Goal: Find specific page/section: Find specific page/section

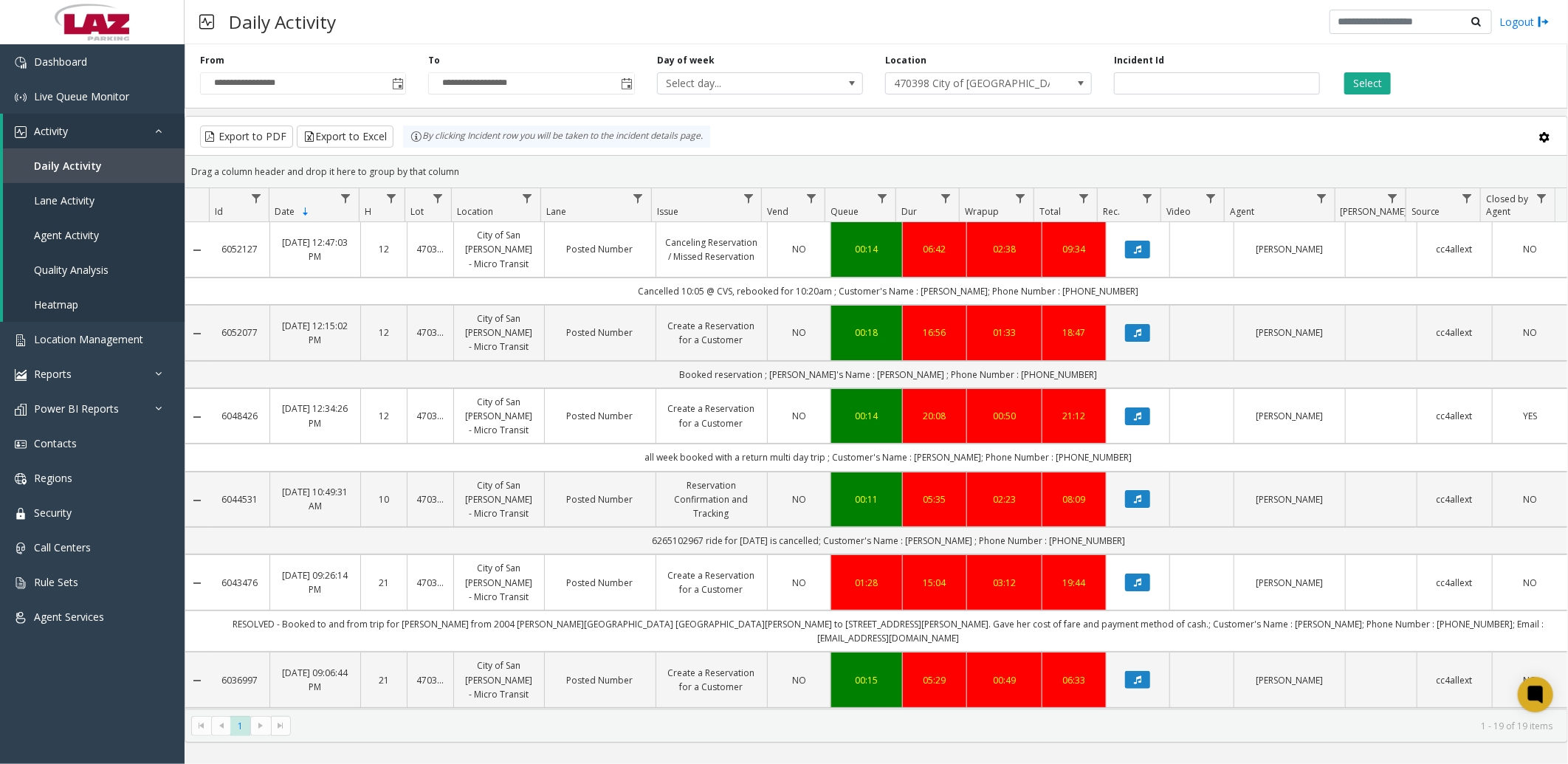
scroll to position [573, 0]
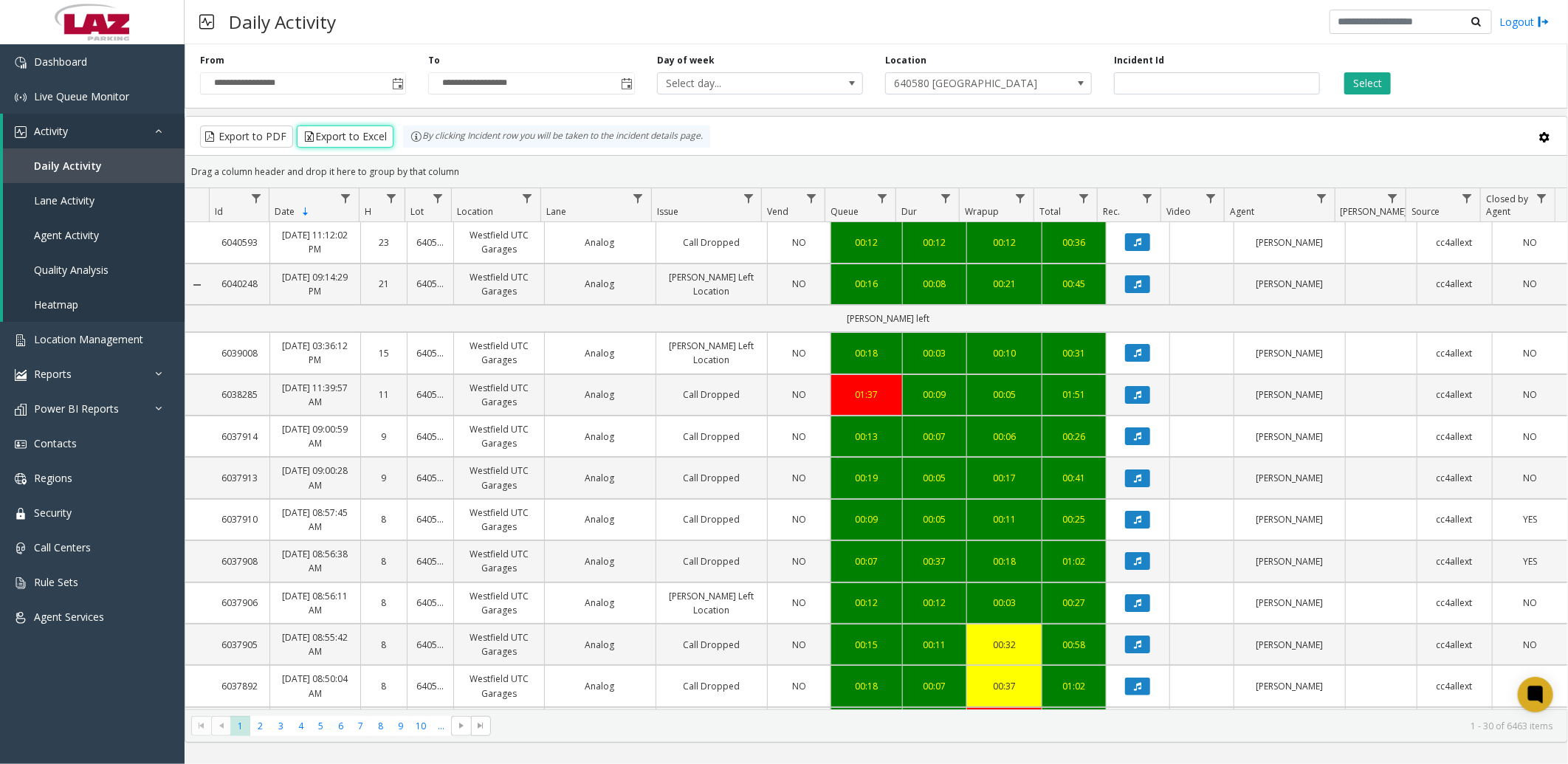
scroll to position [986, 0]
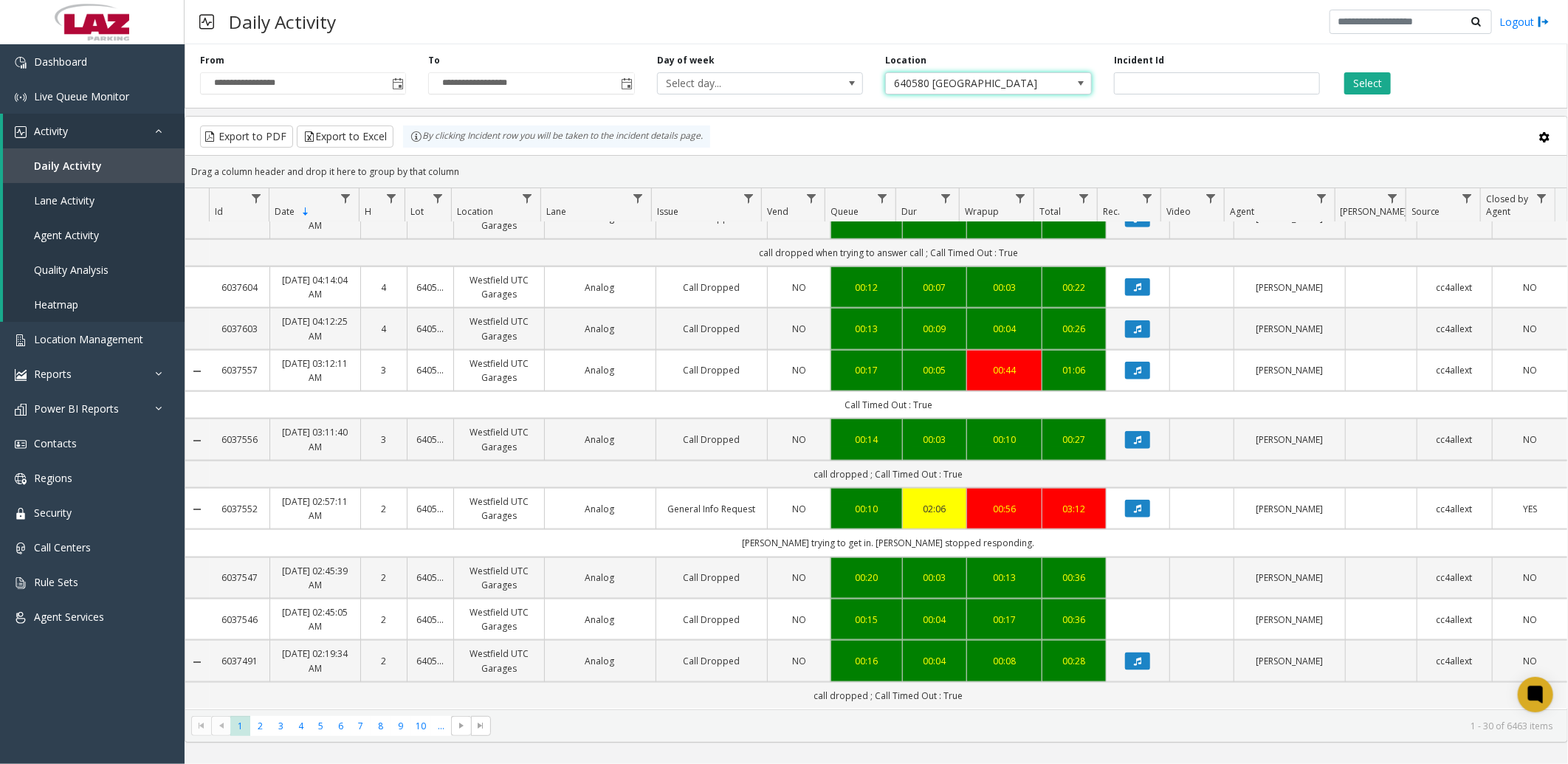
click at [984, 81] on span "640580 [GEOGRAPHIC_DATA]" at bounding box center [968, 83] width 164 height 21
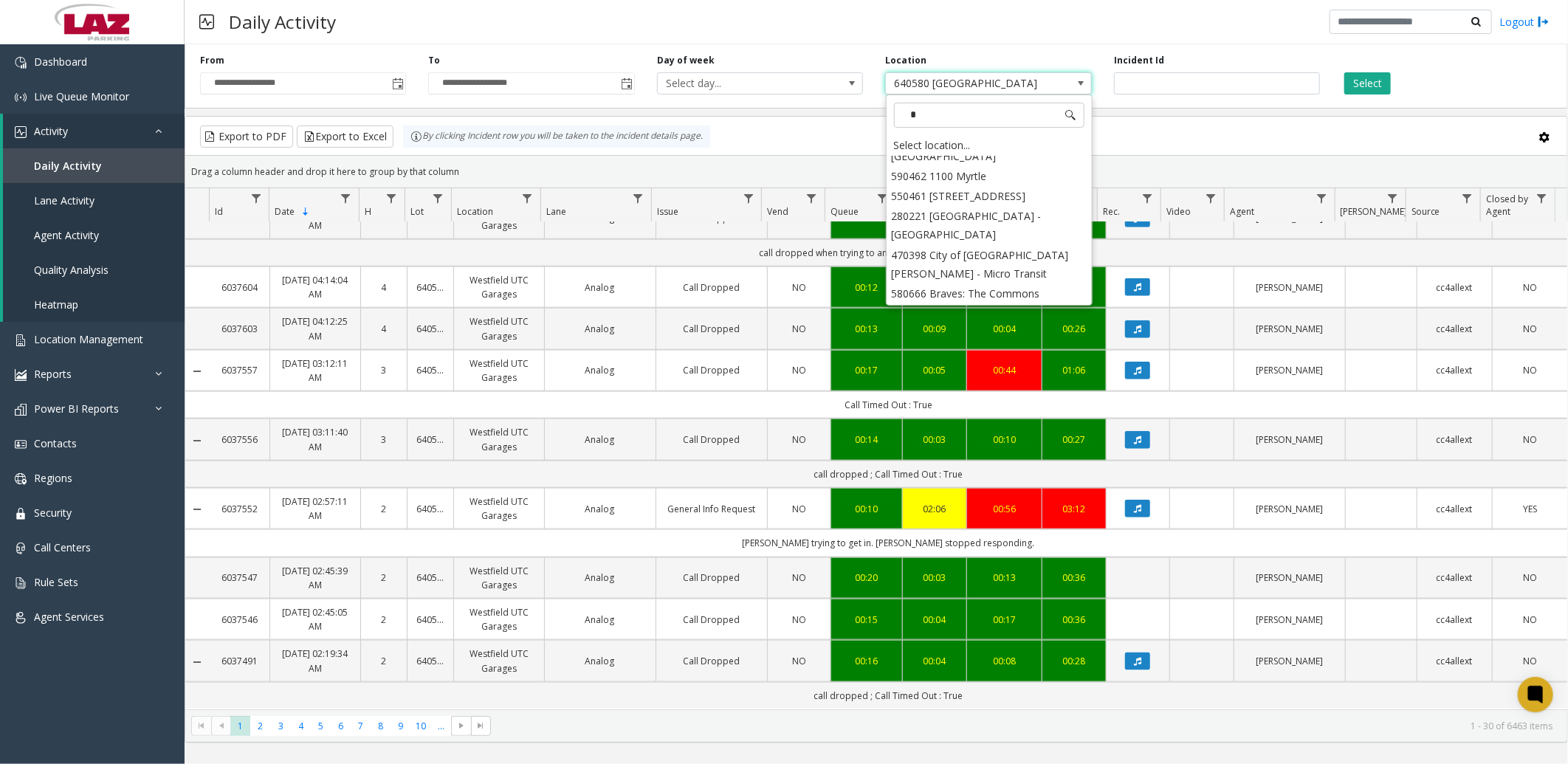
scroll to position [0, 0]
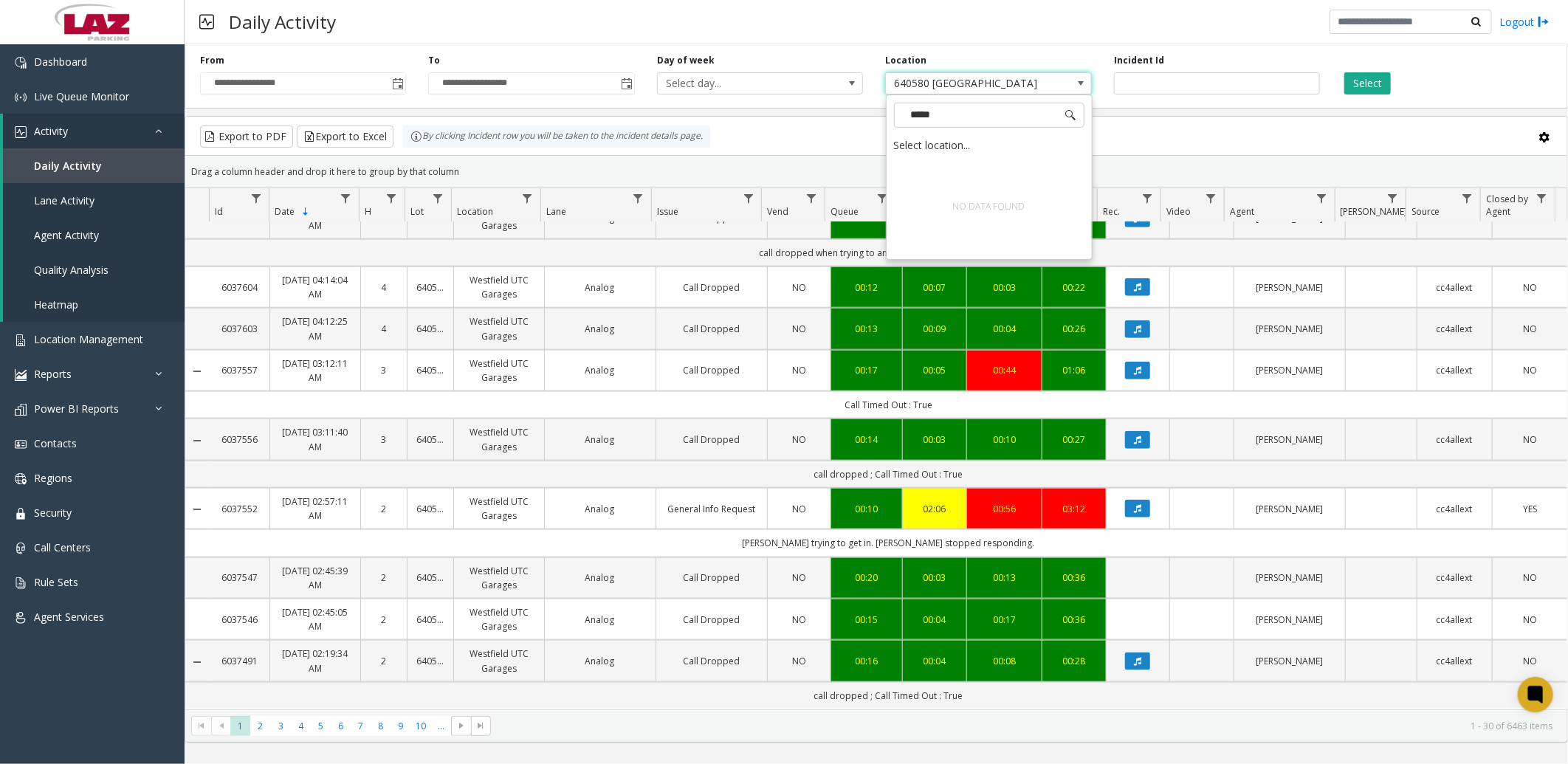
type input "****"
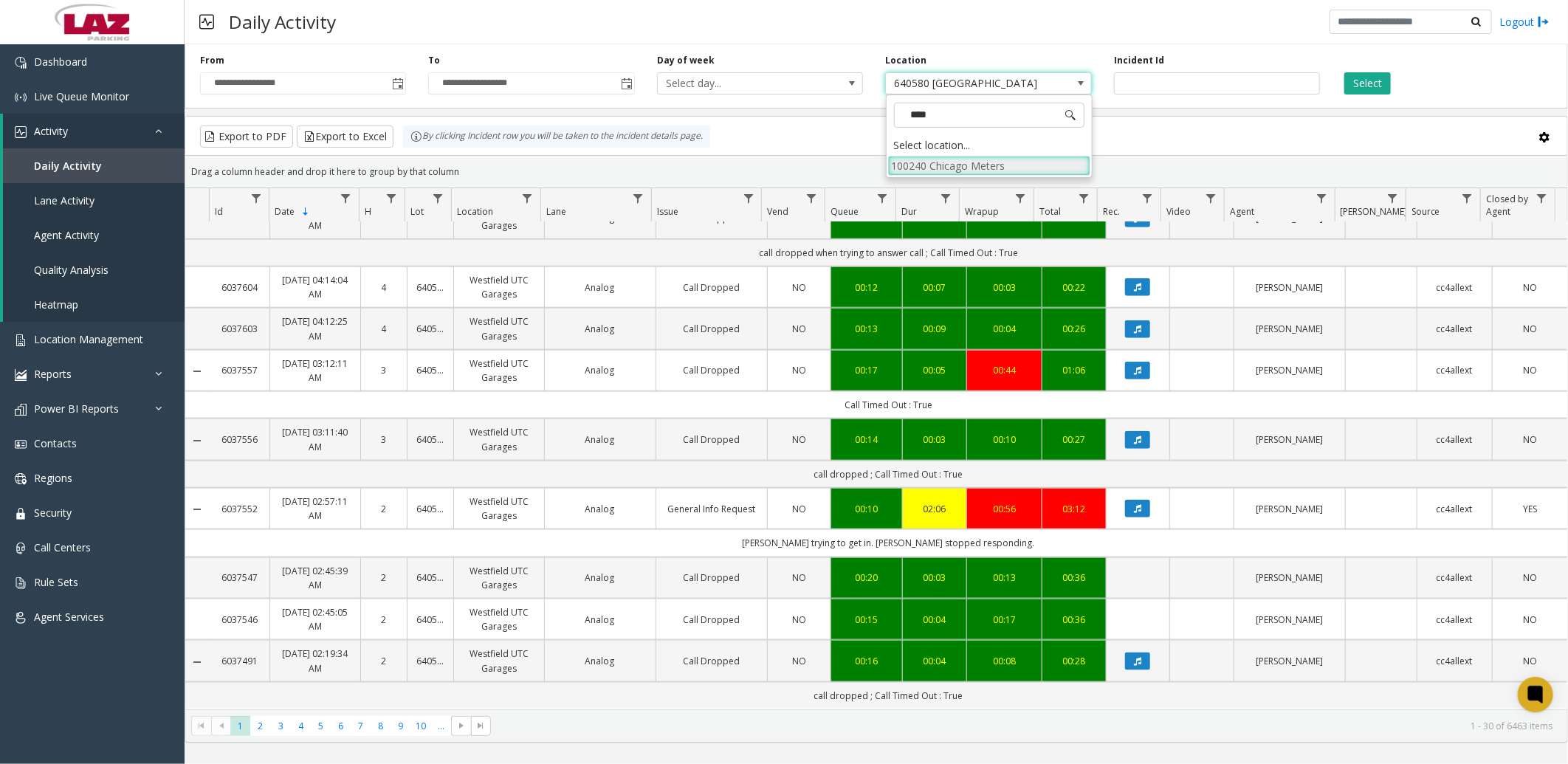
click at [1062, 166] on li "100240 Chicago Meters" at bounding box center [989, 165] width 203 height 20
click at [395, 83] on span "Toggle popup" at bounding box center [398, 84] width 12 height 12
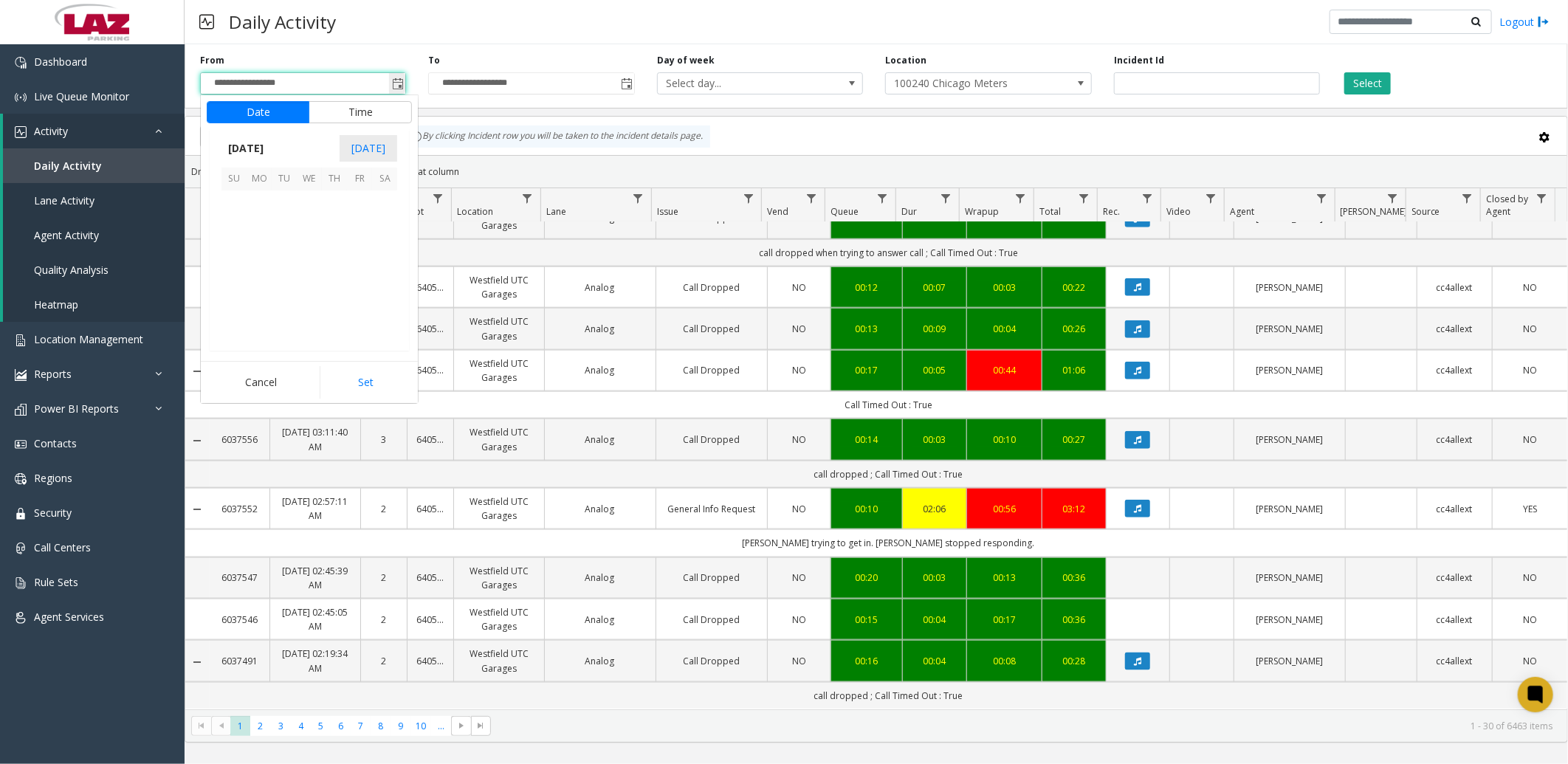
scroll to position [264760, 0]
click at [252, 276] on span "18" at bounding box center [259, 278] width 25 height 25
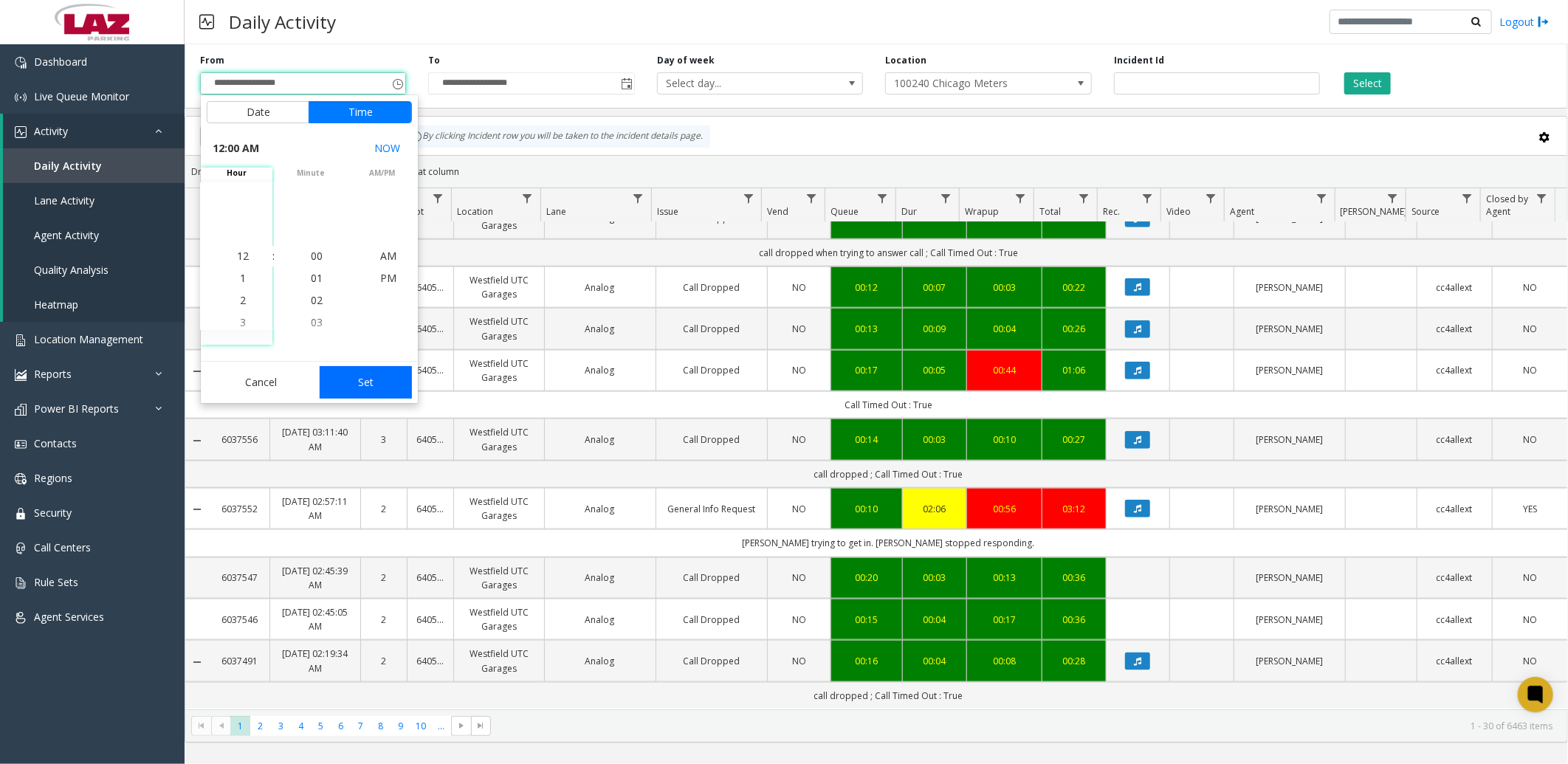
click at [372, 381] on button "Set" at bounding box center [366, 383] width 93 height 33
type input "**********"
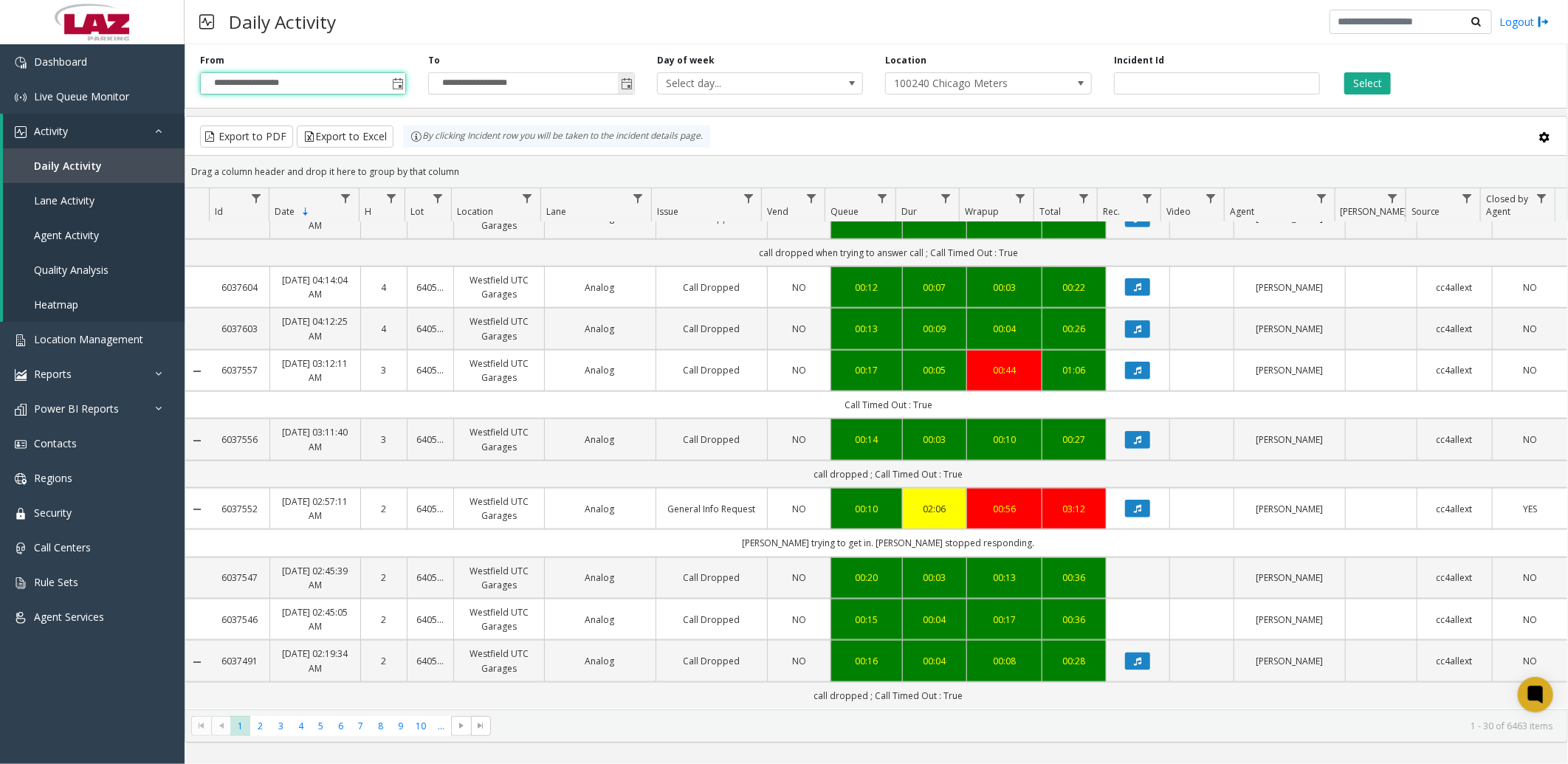
click at [628, 84] on span "Toggle popup" at bounding box center [627, 84] width 12 height 12
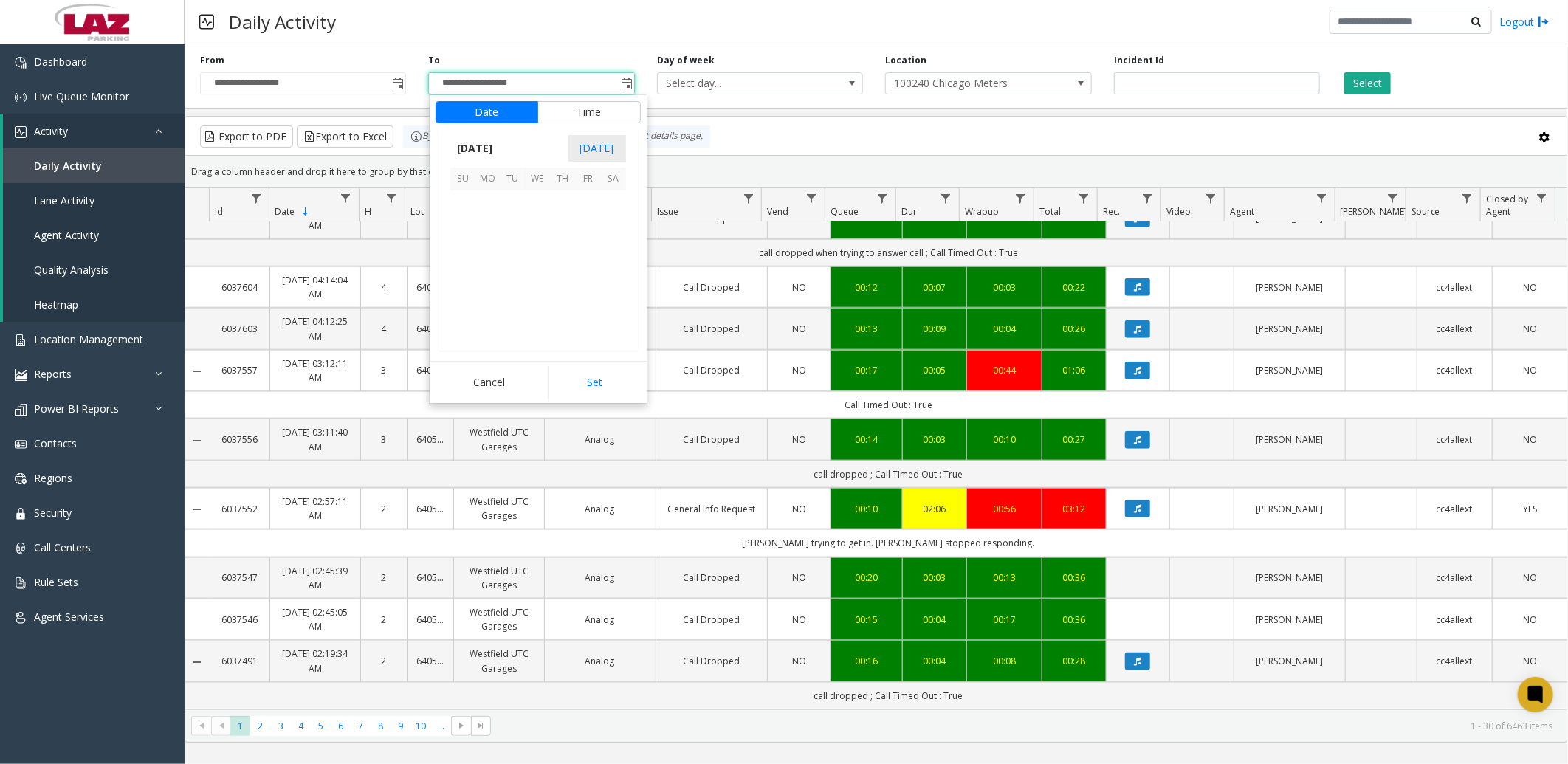
scroll to position [22, 0]
click at [514, 274] on span "19" at bounding box center [513, 278] width 25 height 25
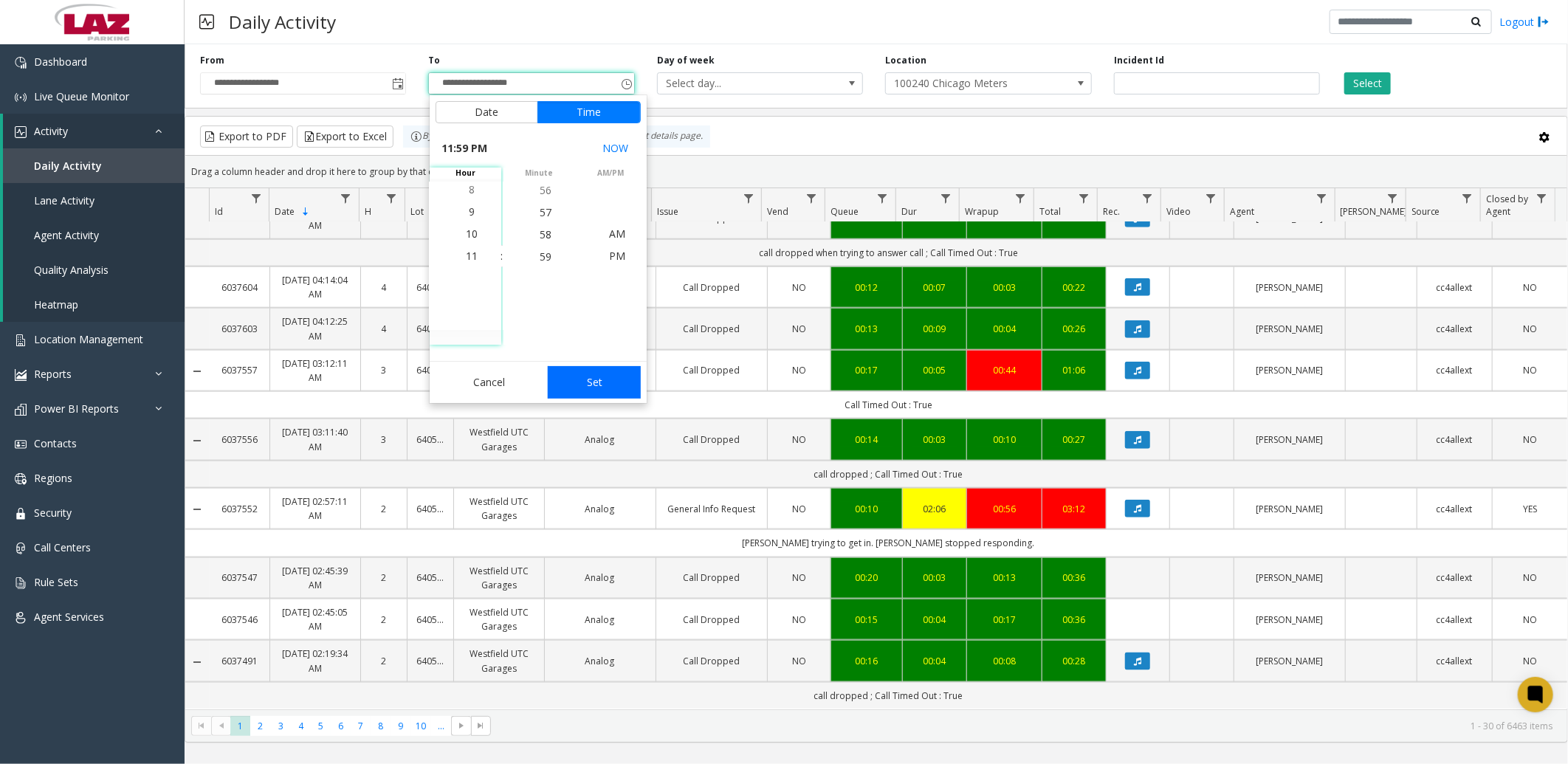
click at [589, 389] on button "Set" at bounding box center [594, 383] width 93 height 33
type input "**********"
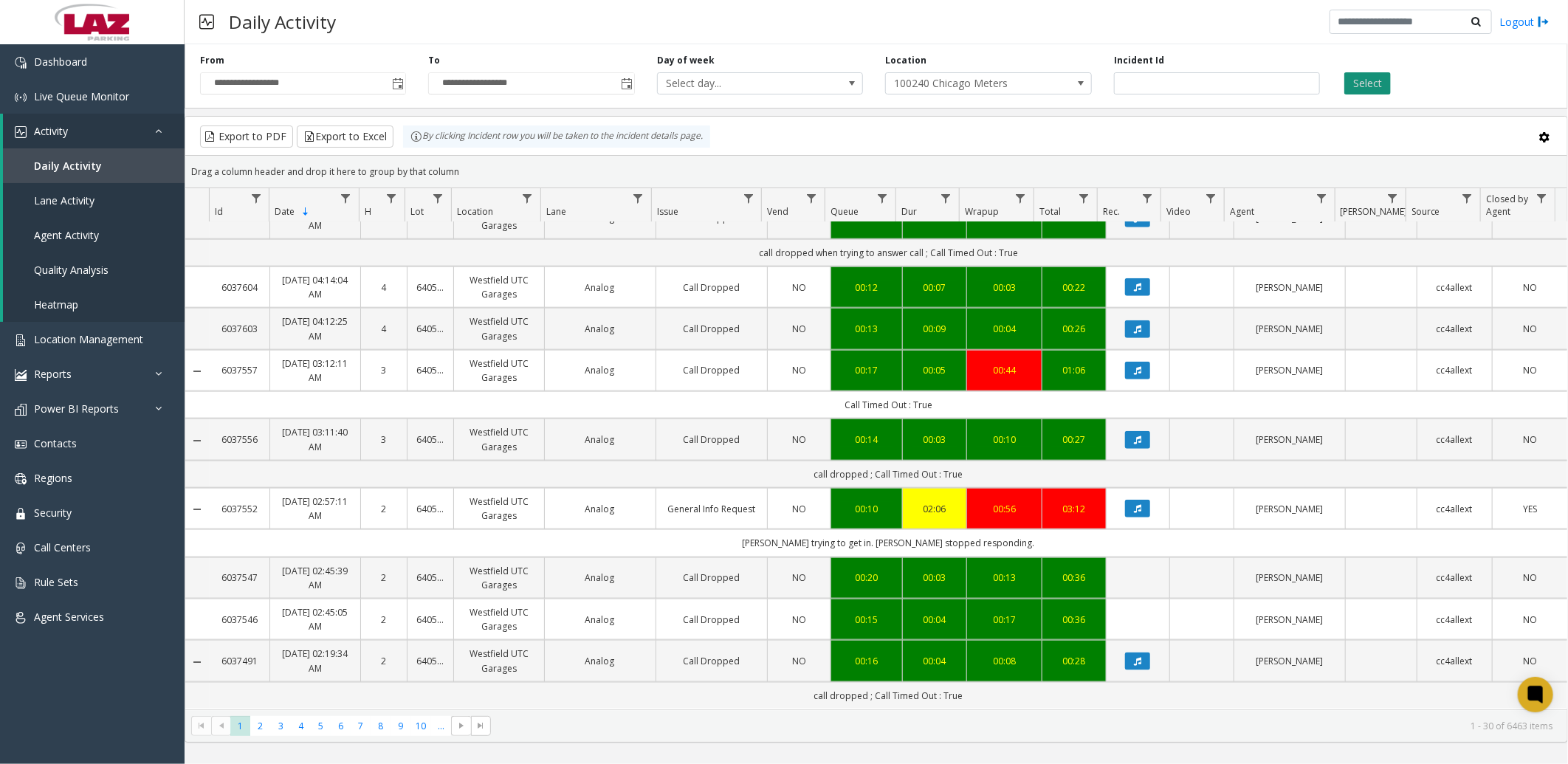
click at [1371, 74] on button "Select" at bounding box center [1368, 83] width 46 height 22
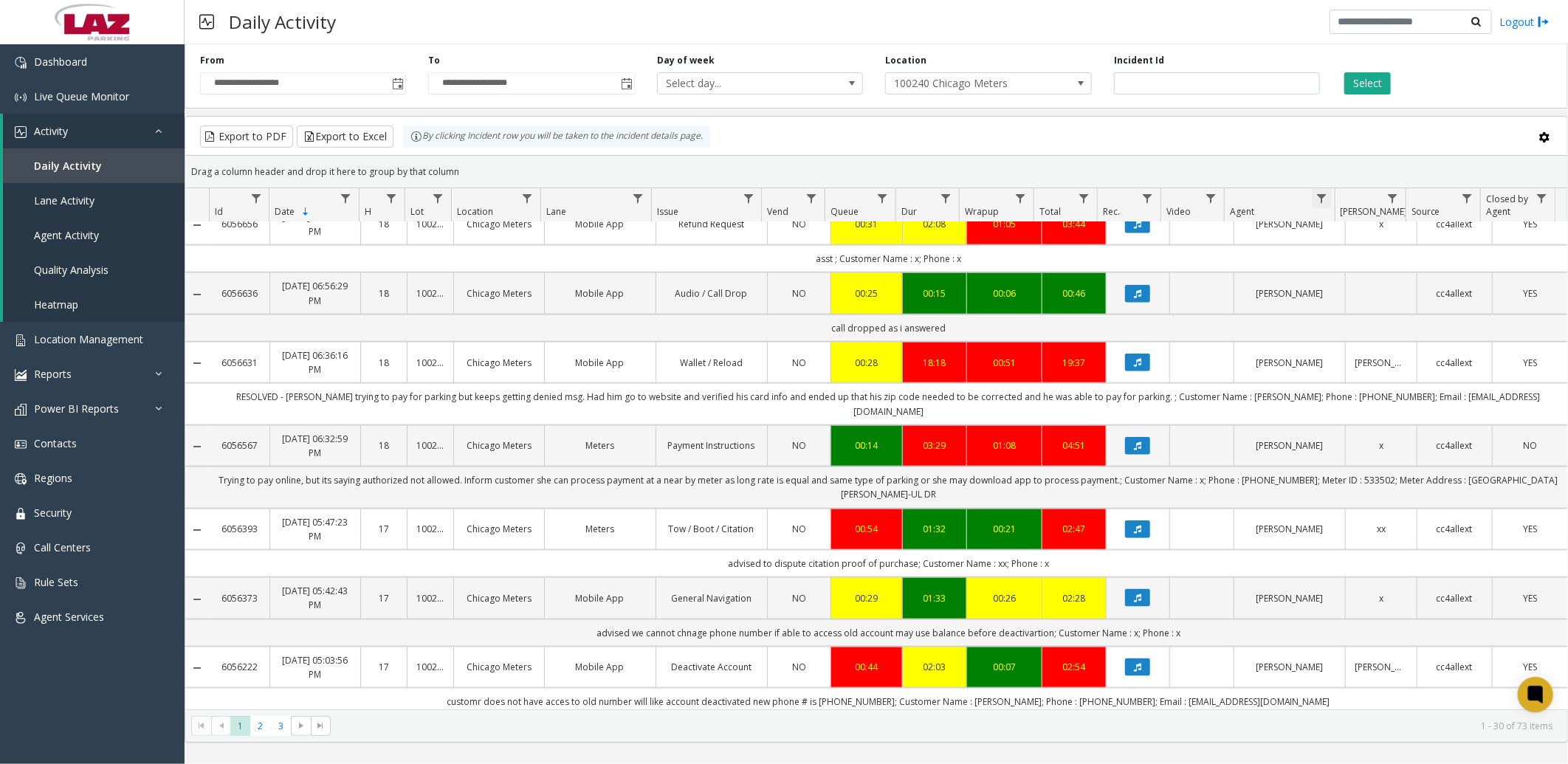
click at [1319, 197] on span "Data table" at bounding box center [1322, 199] width 12 height 12
click at [1368, 263] on input "Agent Filter" at bounding box center [1386, 262] width 126 height 25
type input "****"
click at [1427, 401] on button "Filter" at bounding box center [1418, 400] width 60 height 33
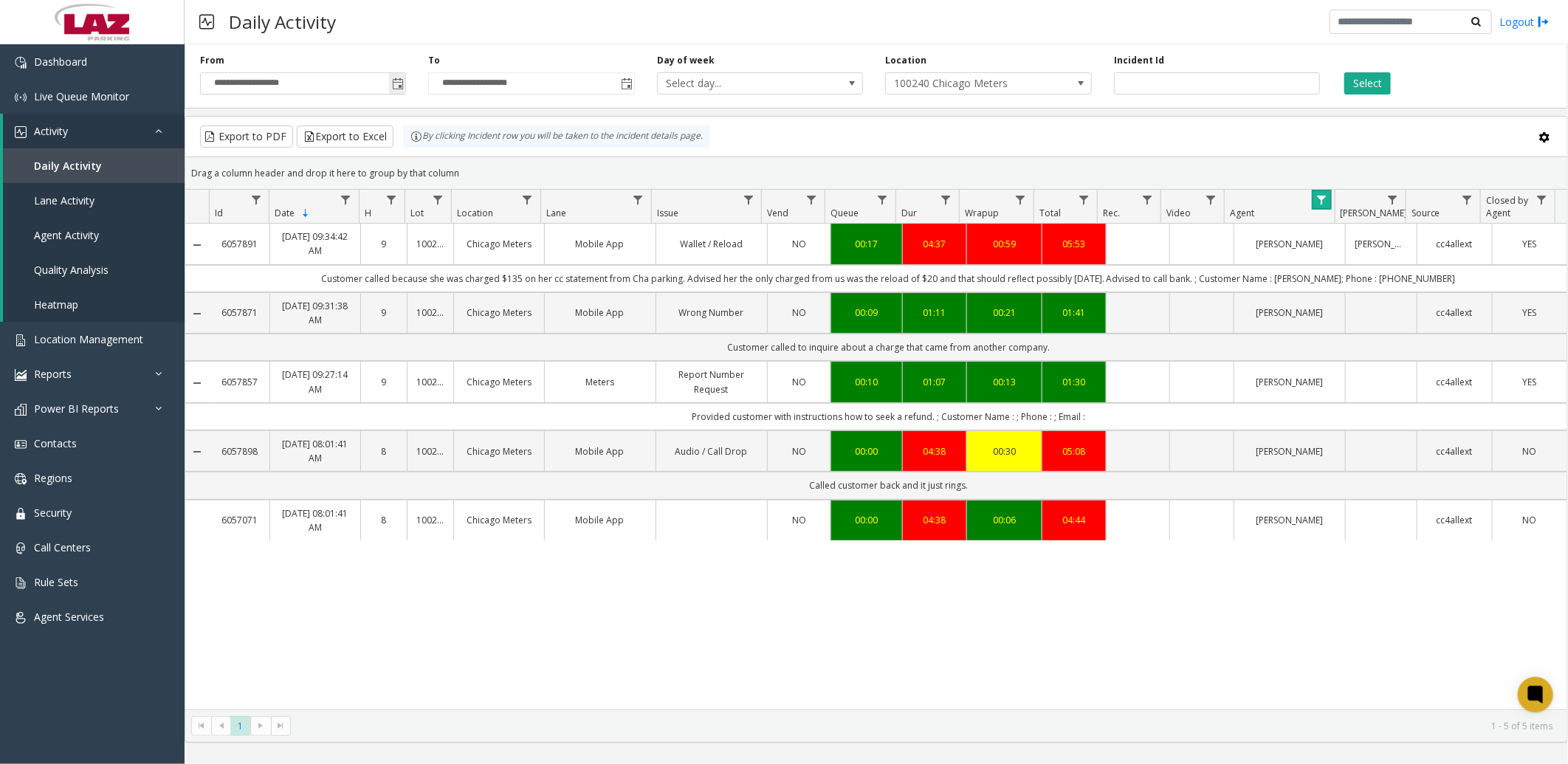
click at [402, 82] on span "Toggle popup" at bounding box center [398, 84] width 12 height 12
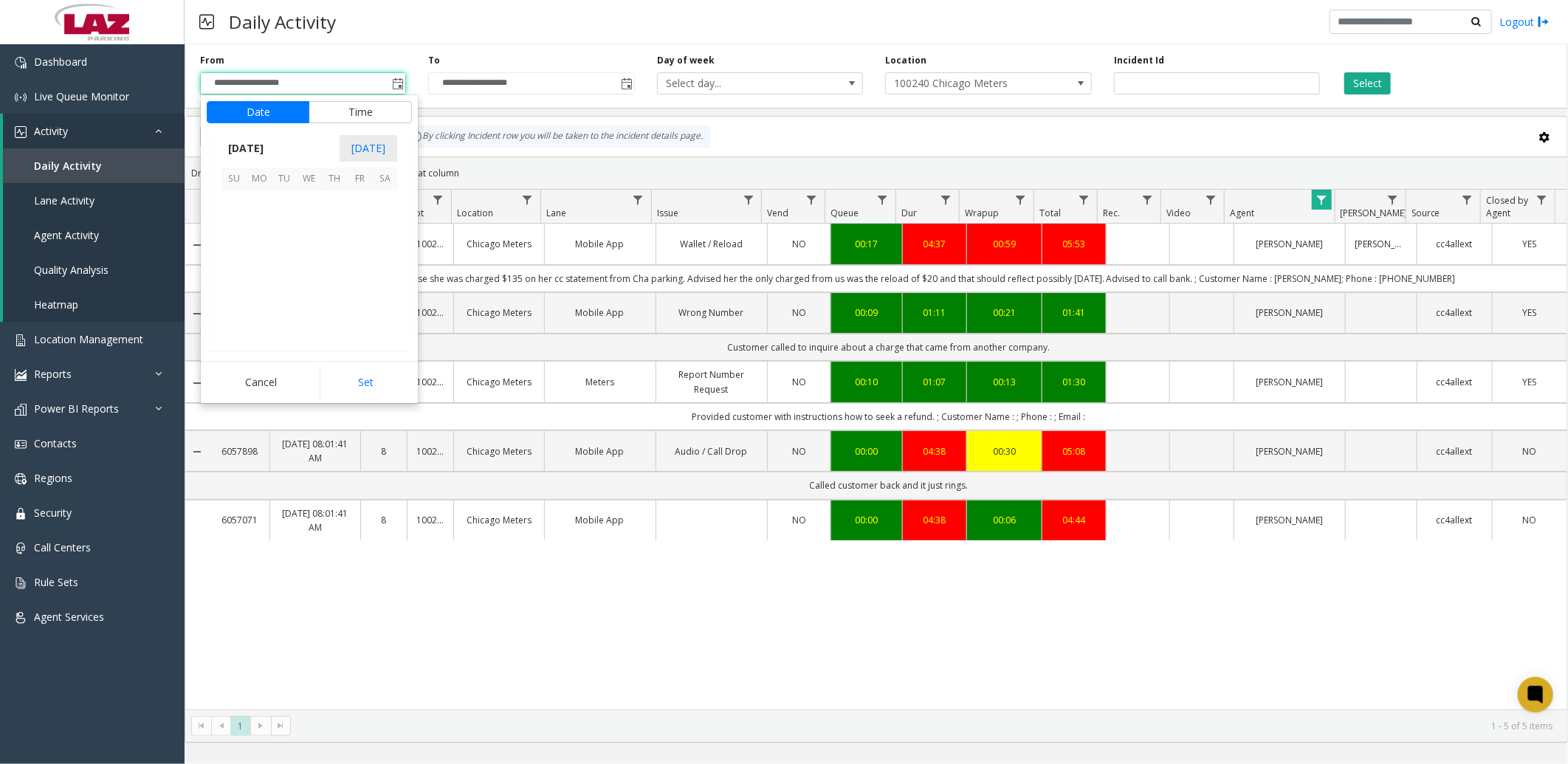
scroll to position [264760, 0]
click at [359, 203] on span "1" at bounding box center [360, 203] width 25 height 25
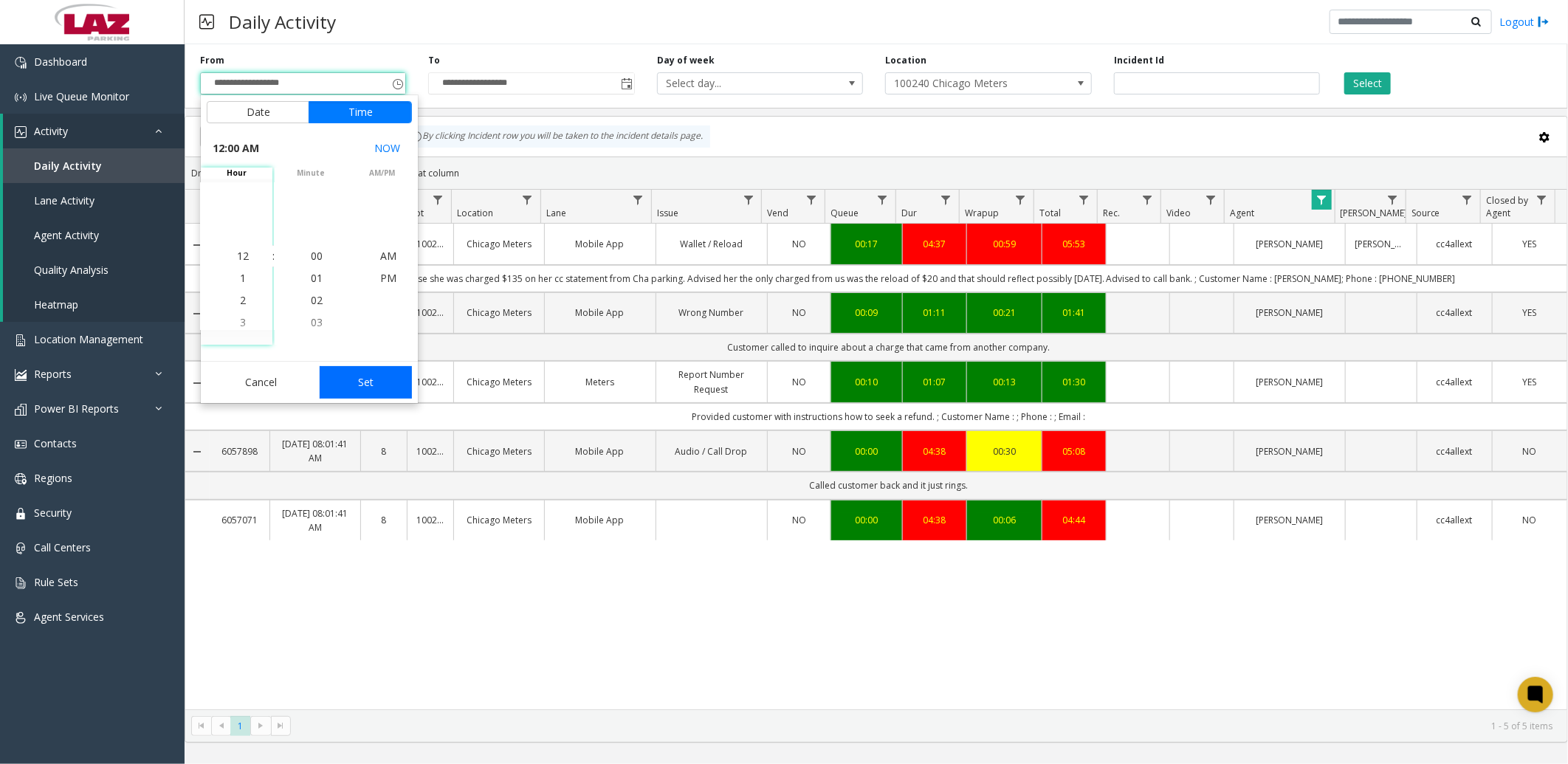
click at [348, 381] on button "Set" at bounding box center [366, 383] width 93 height 33
type input "**********"
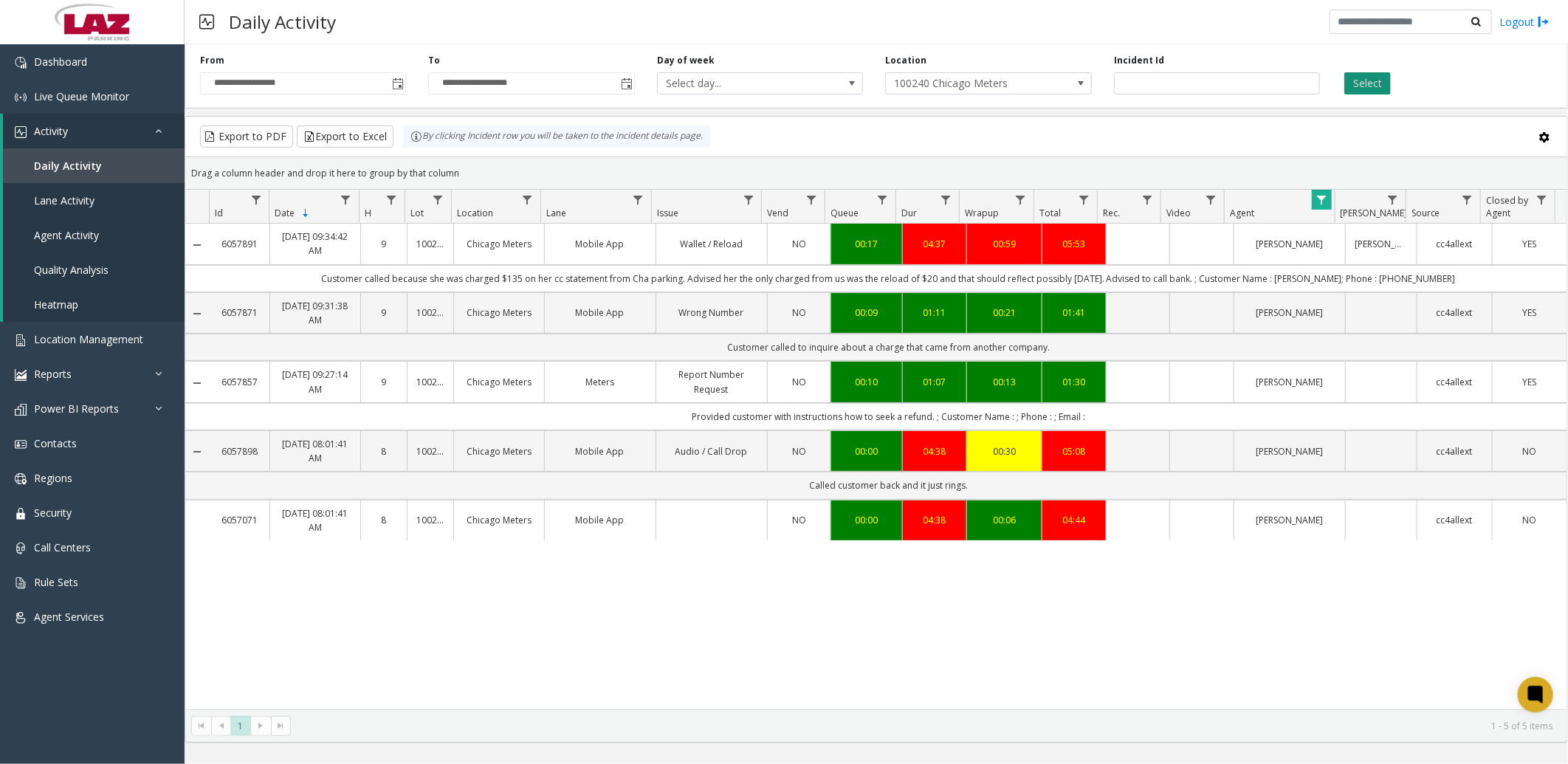
click at [1373, 81] on button "Select" at bounding box center [1368, 83] width 46 height 22
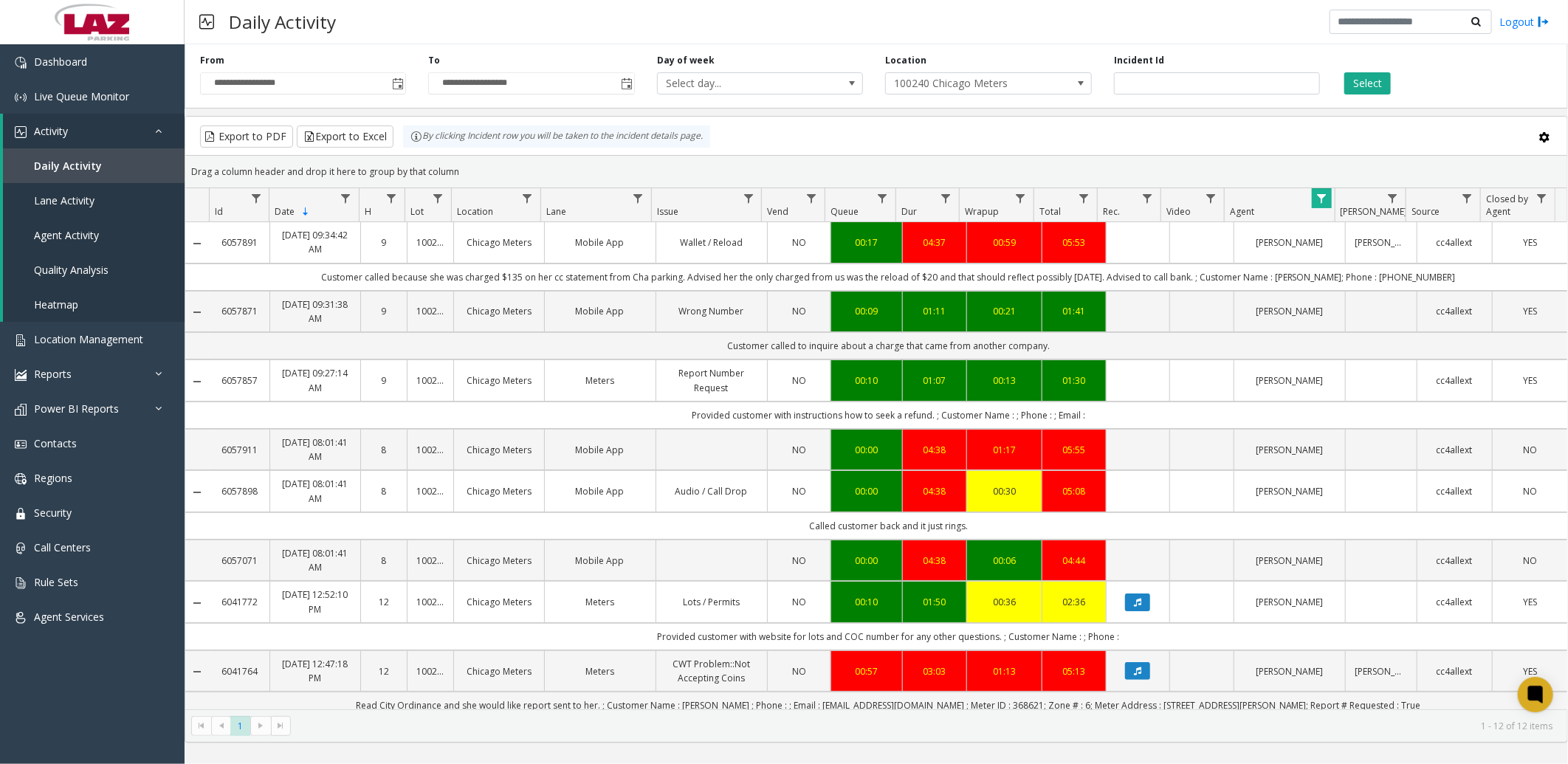
click at [1322, 195] on span "Data table" at bounding box center [1322, 199] width 12 height 12
click at [1355, 401] on button "Clear" at bounding box center [1353, 400] width 60 height 33
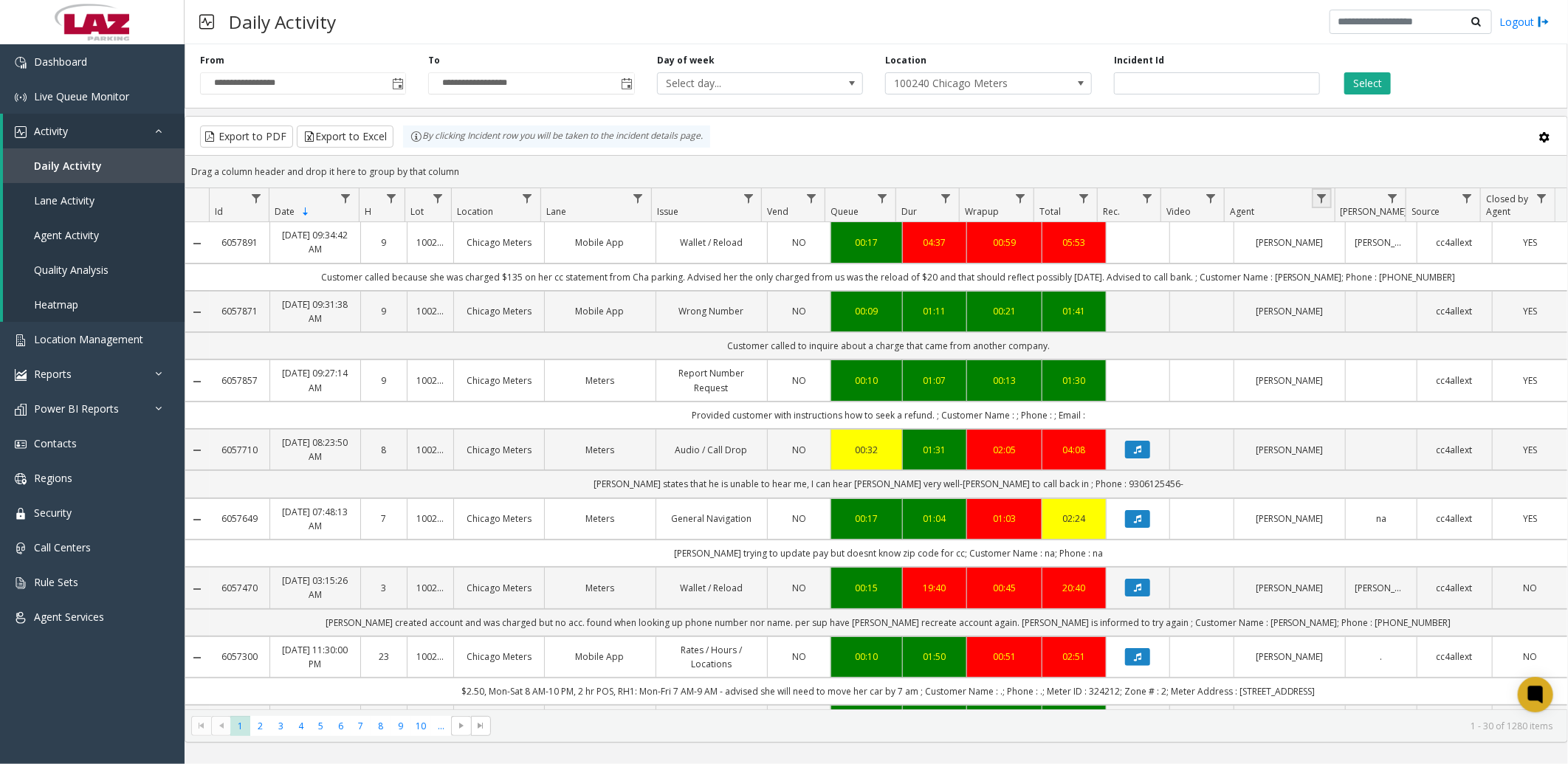
click at [1324, 193] on span "Data table" at bounding box center [1322, 199] width 12 height 12
click at [1352, 257] on input "Agent Filter" at bounding box center [1386, 262] width 126 height 25
type input "*****"
click at [1438, 396] on button "Filter" at bounding box center [1418, 400] width 60 height 33
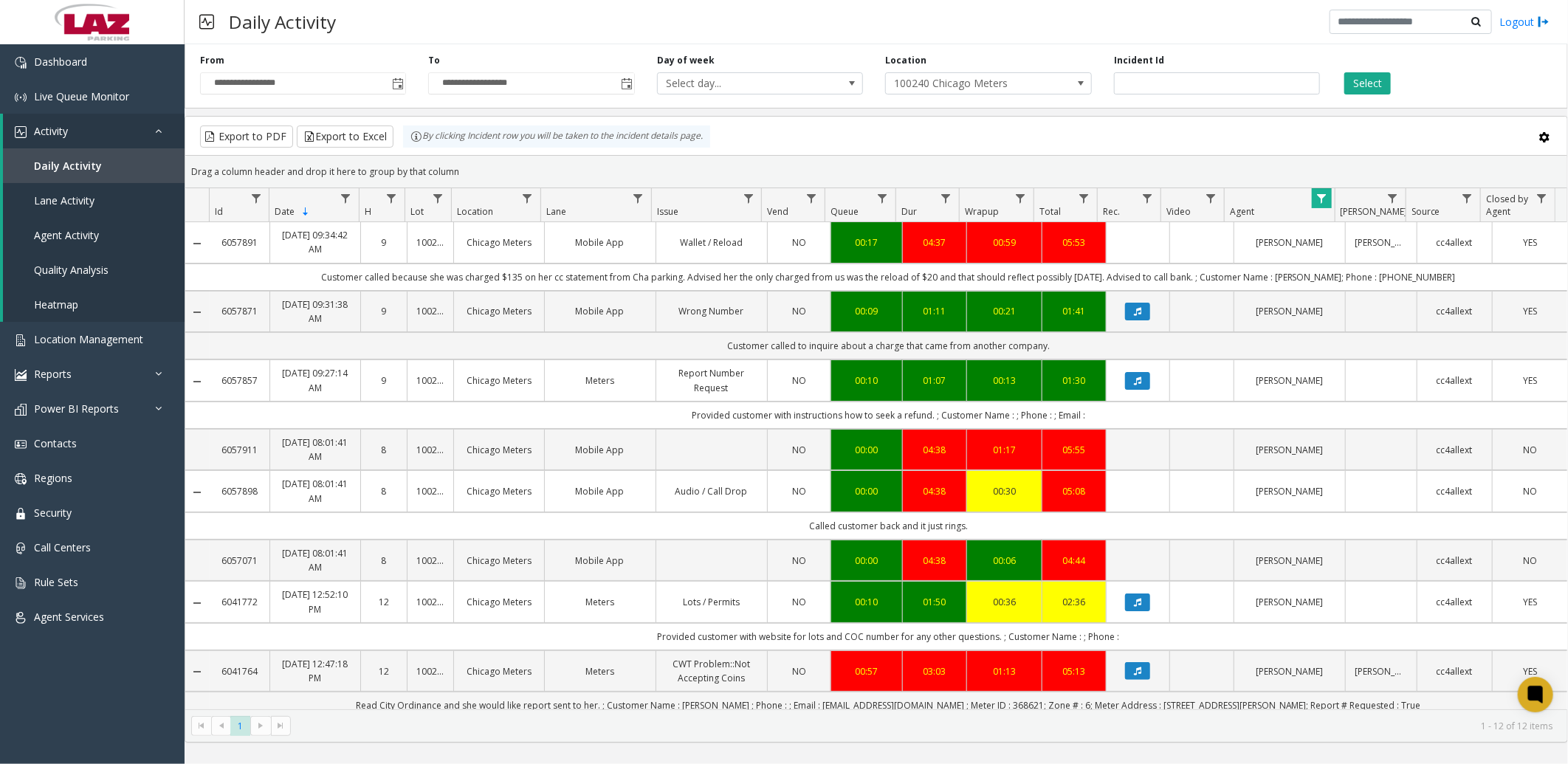
click at [468, 18] on div "Daily Activity Logout" at bounding box center [876, 22] width 1383 height 44
